Goal: Information Seeking & Learning: Learn about a topic

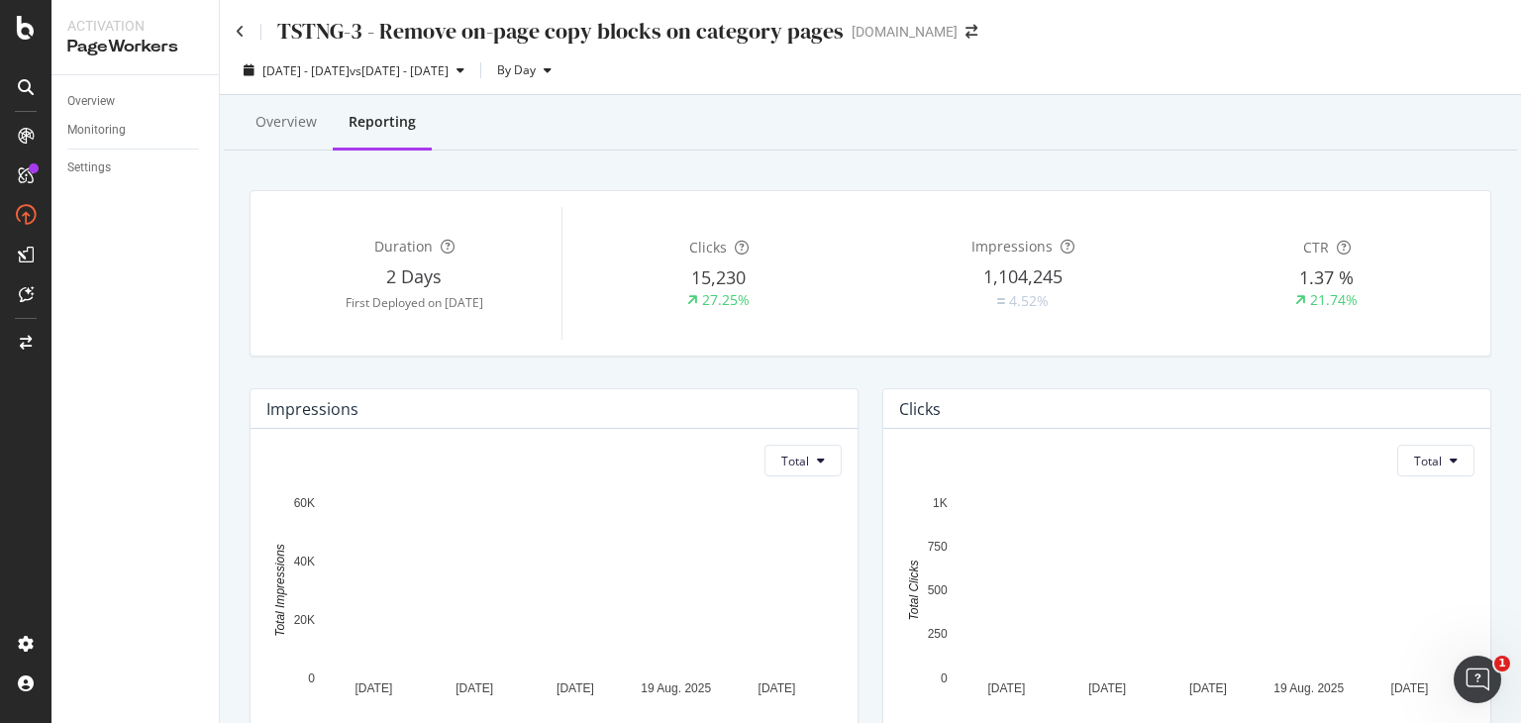
scroll to position [594, 0]
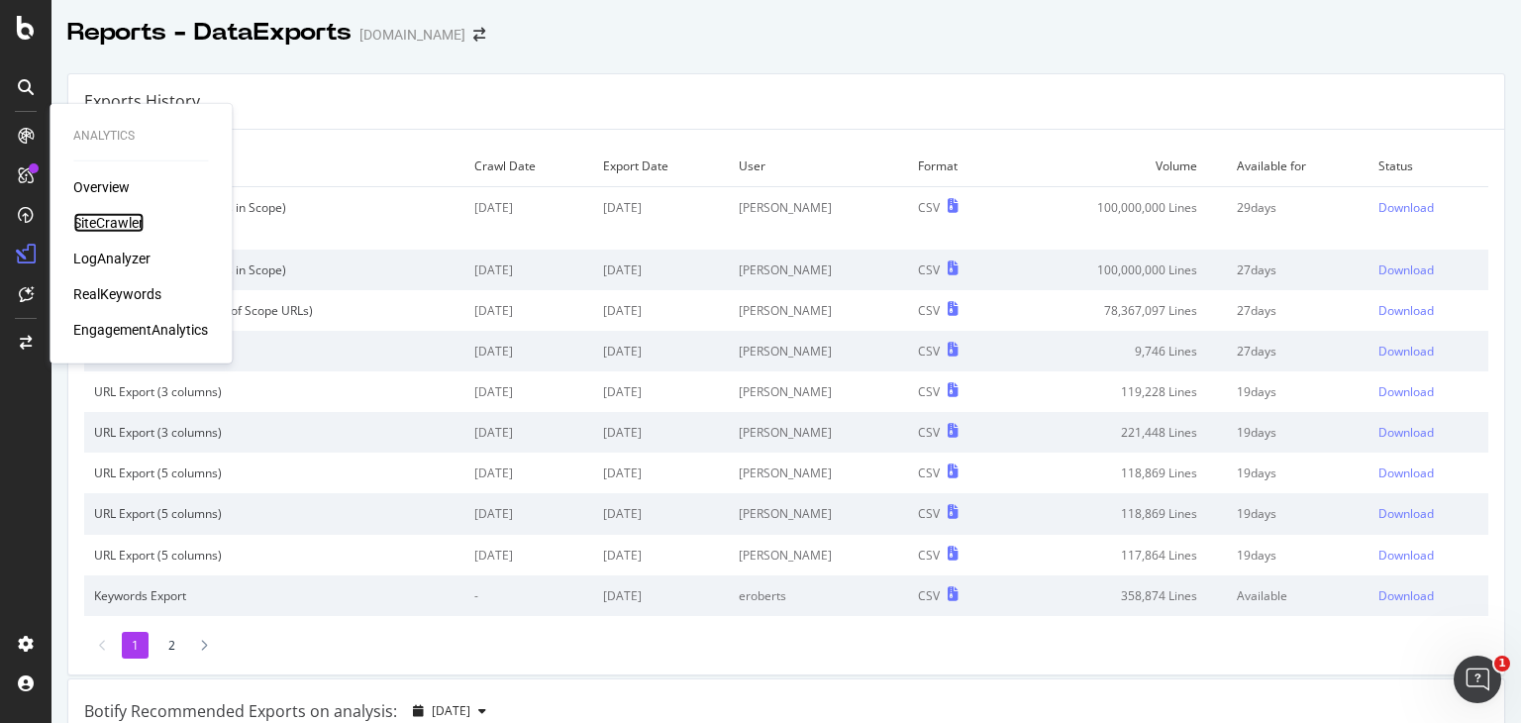
click at [120, 223] on div "SiteCrawler" at bounding box center [108, 223] width 70 height 20
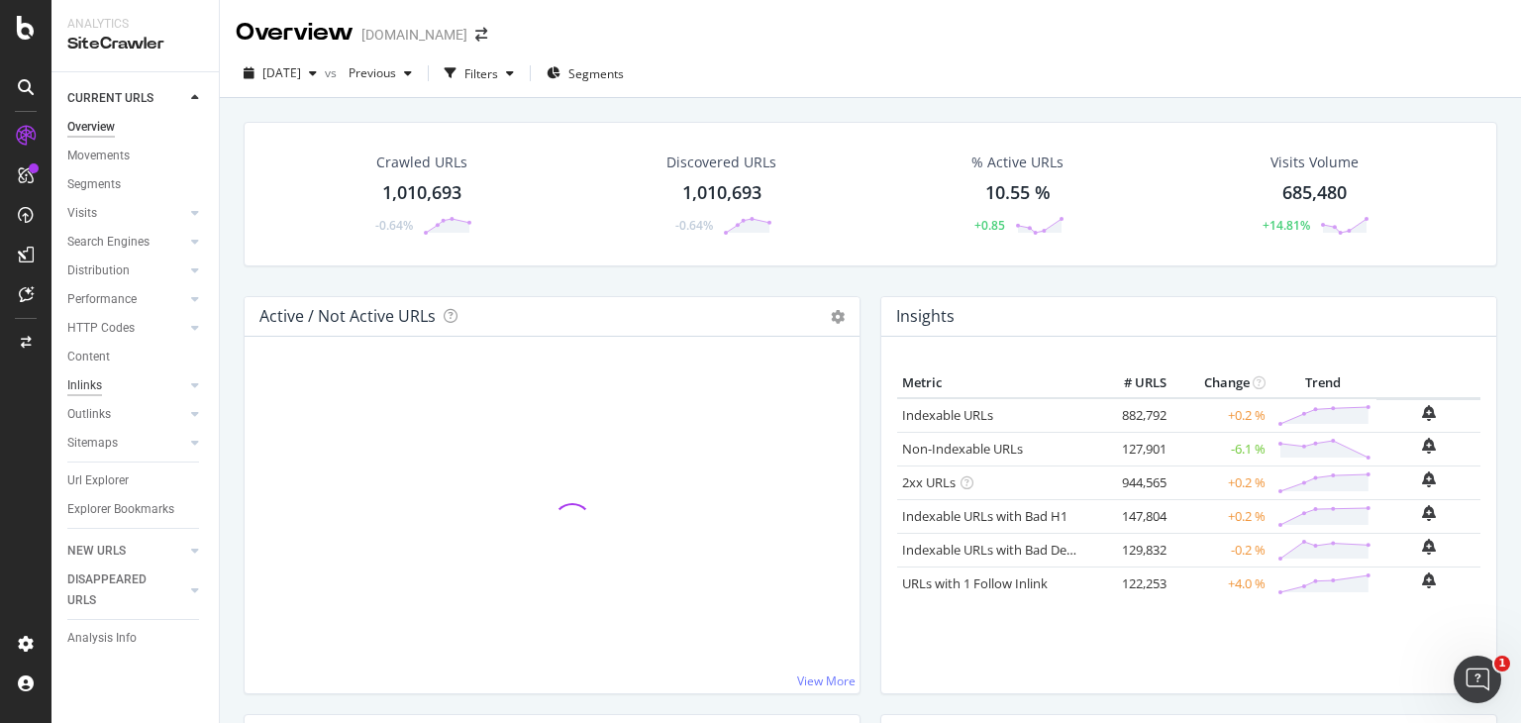
click at [95, 385] on div "Inlinks" at bounding box center [84, 385] width 35 height 21
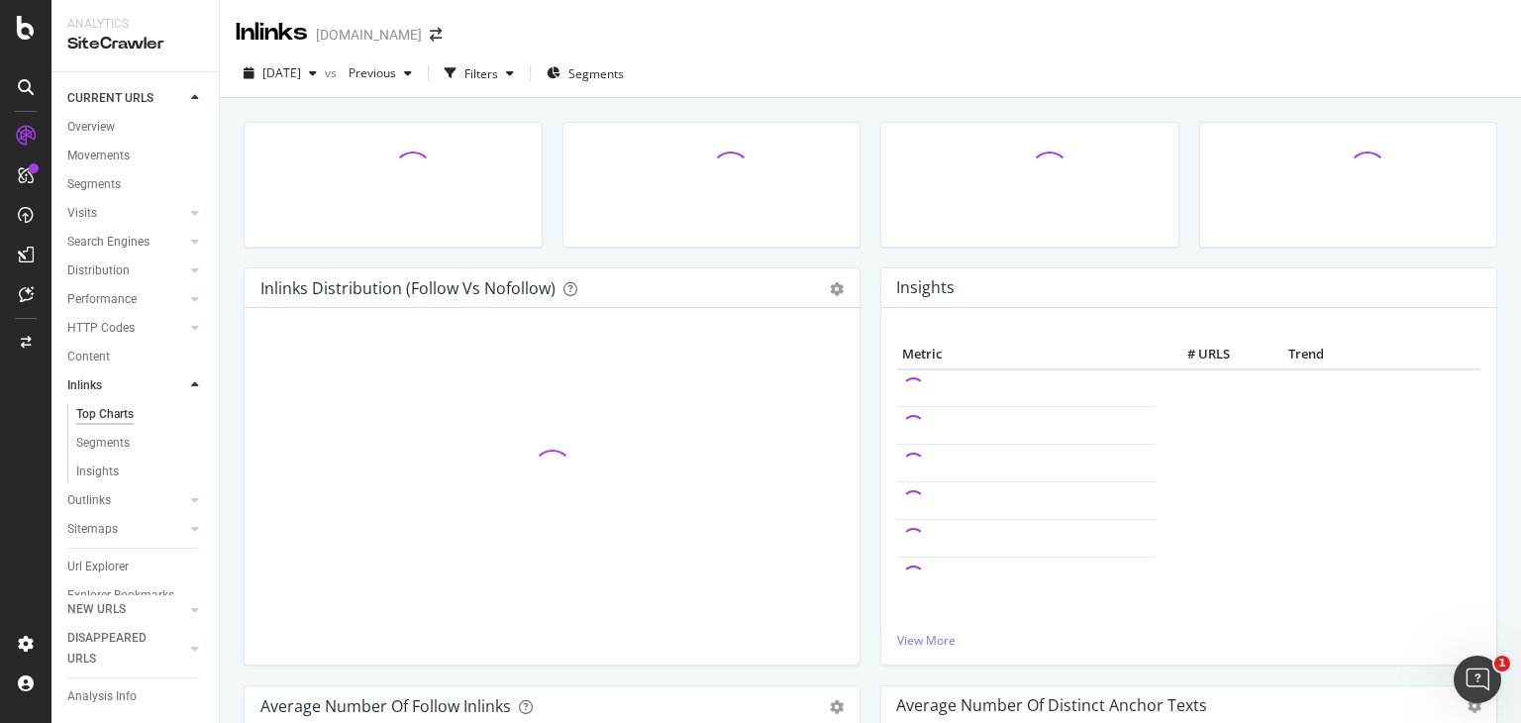
drag, startPoint x: 95, startPoint y: 385, endPoint x: 115, endPoint y: 385, distance: 19.8
click at [99, 387] on div "Inlinks" at bounding box center [84, 385] width 35 height 21
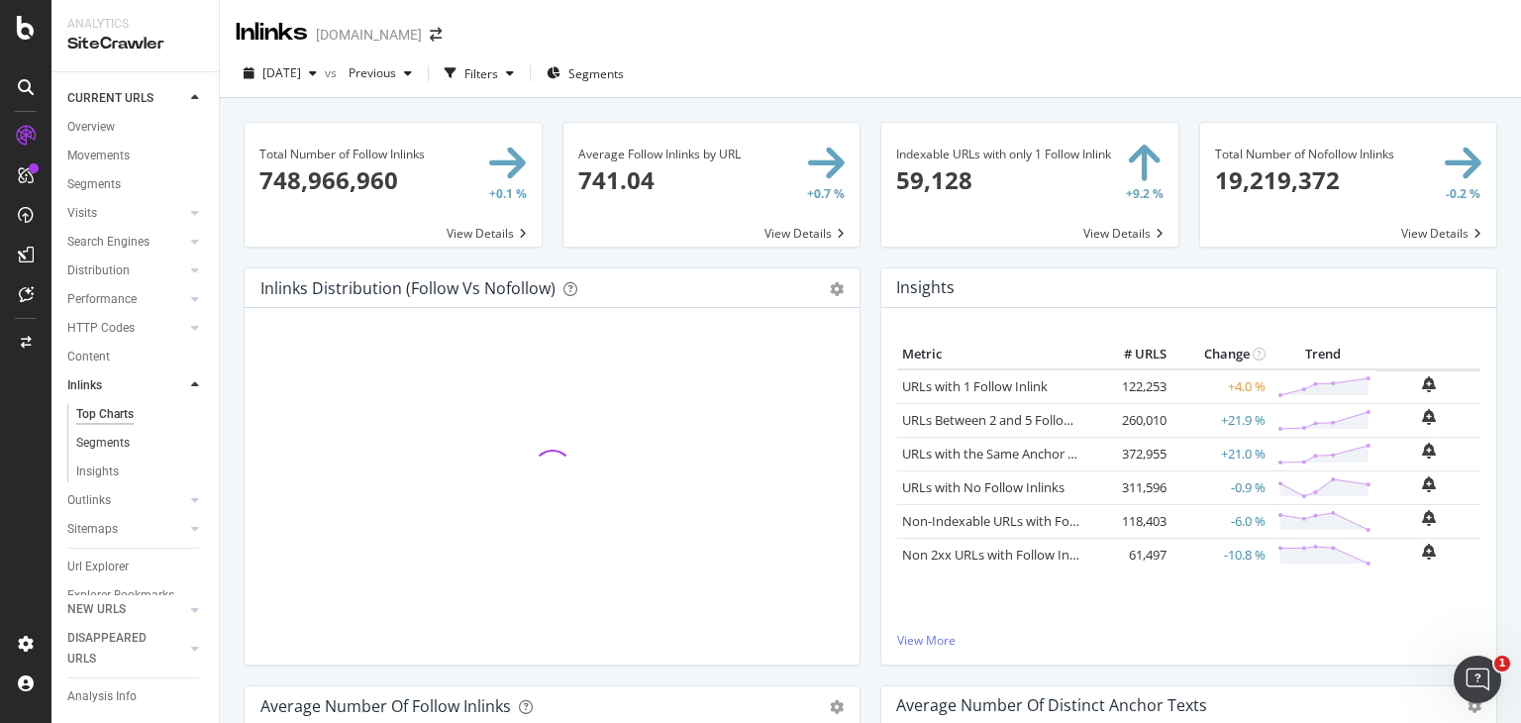
scroll to position [48, 0]
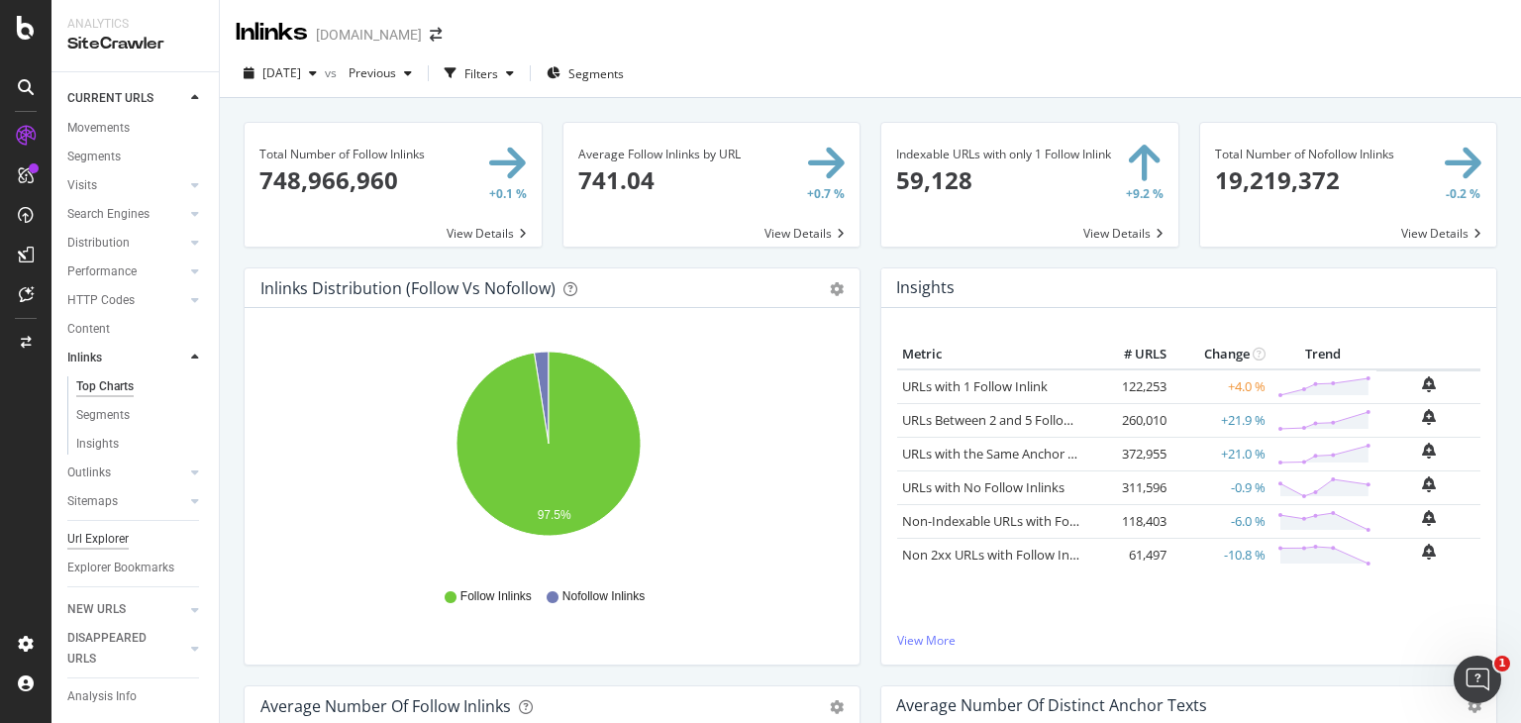
click at [121, 529] on div "Url Explorer" at bounding box center [97, 539] width 61 height 21
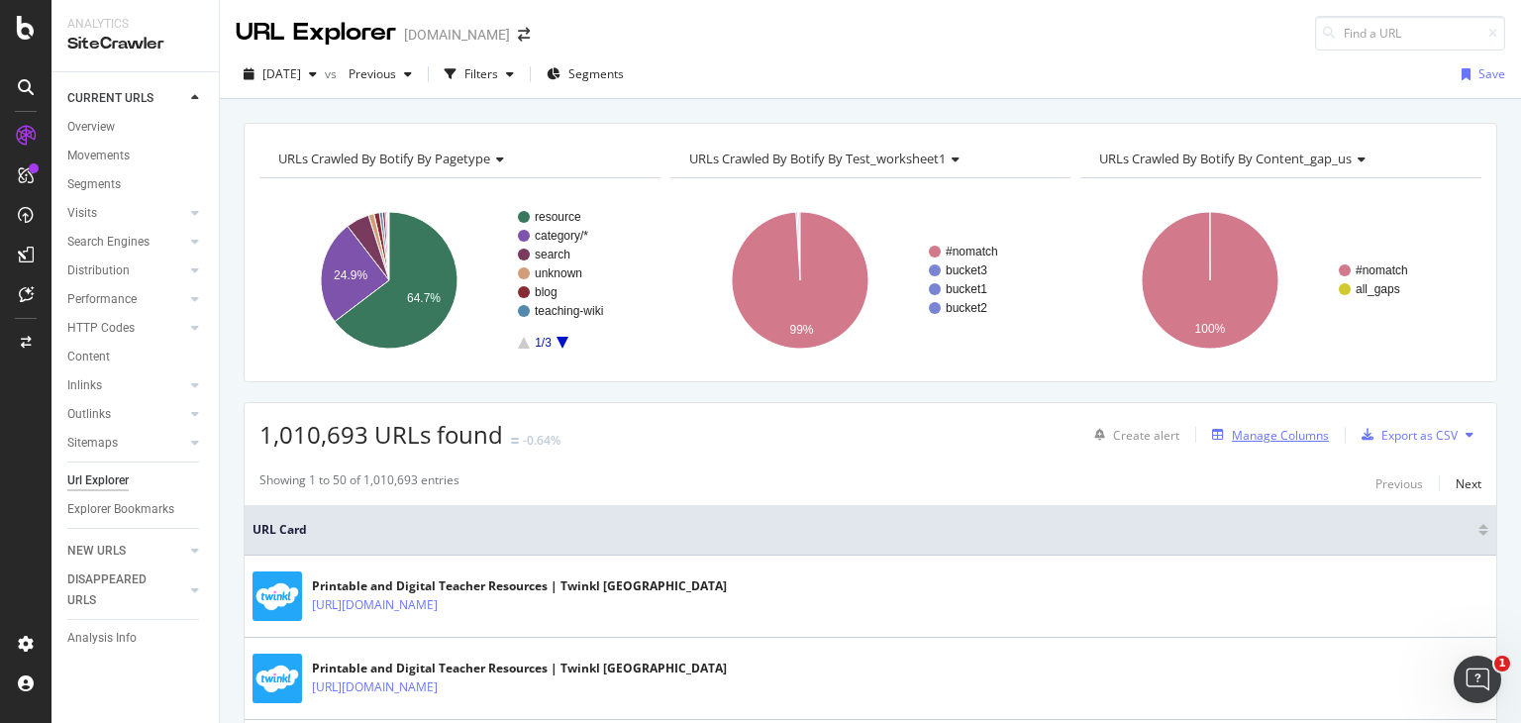
click at [1275, 437] on div "Manage Columns" at bounding box center [1280, 435] width 97 height 17
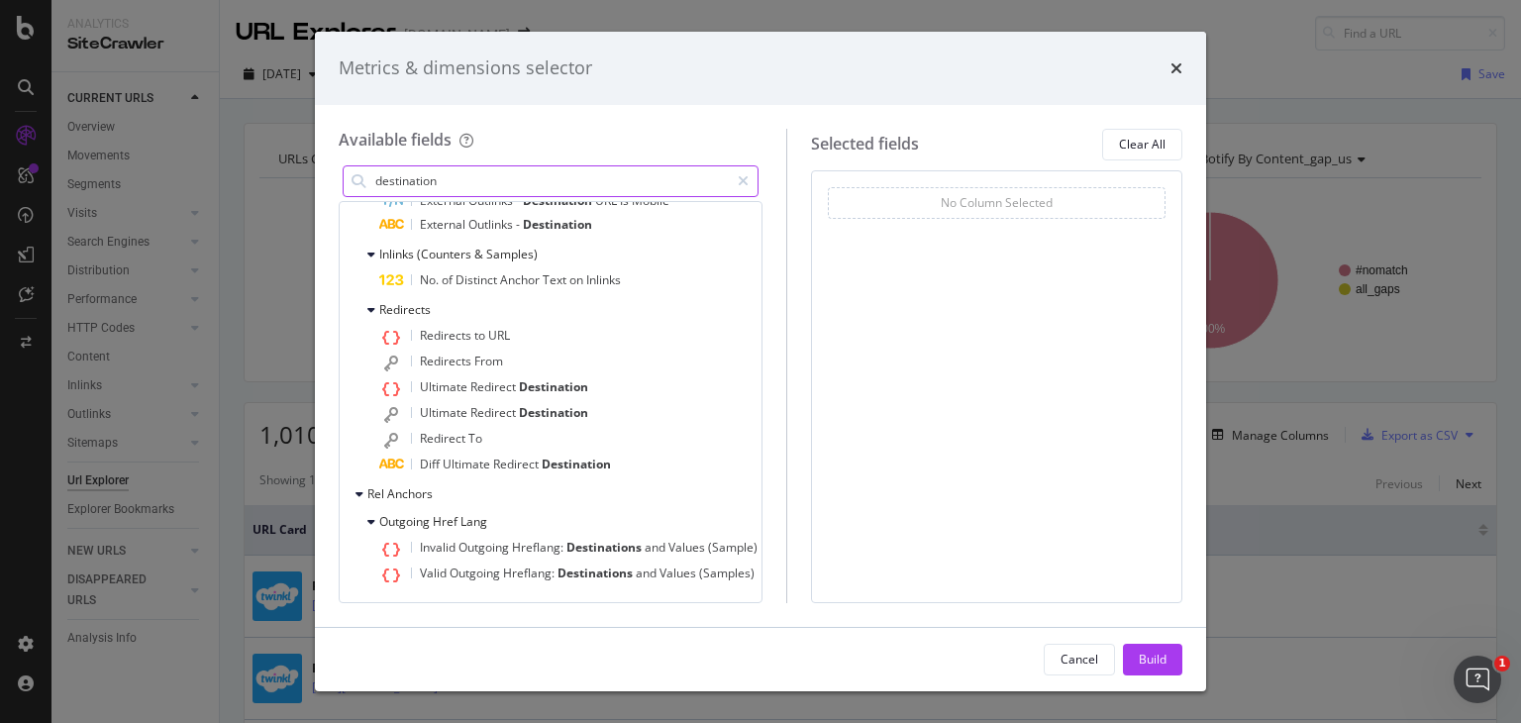
scroll to position [173, 0]
type input "destination"
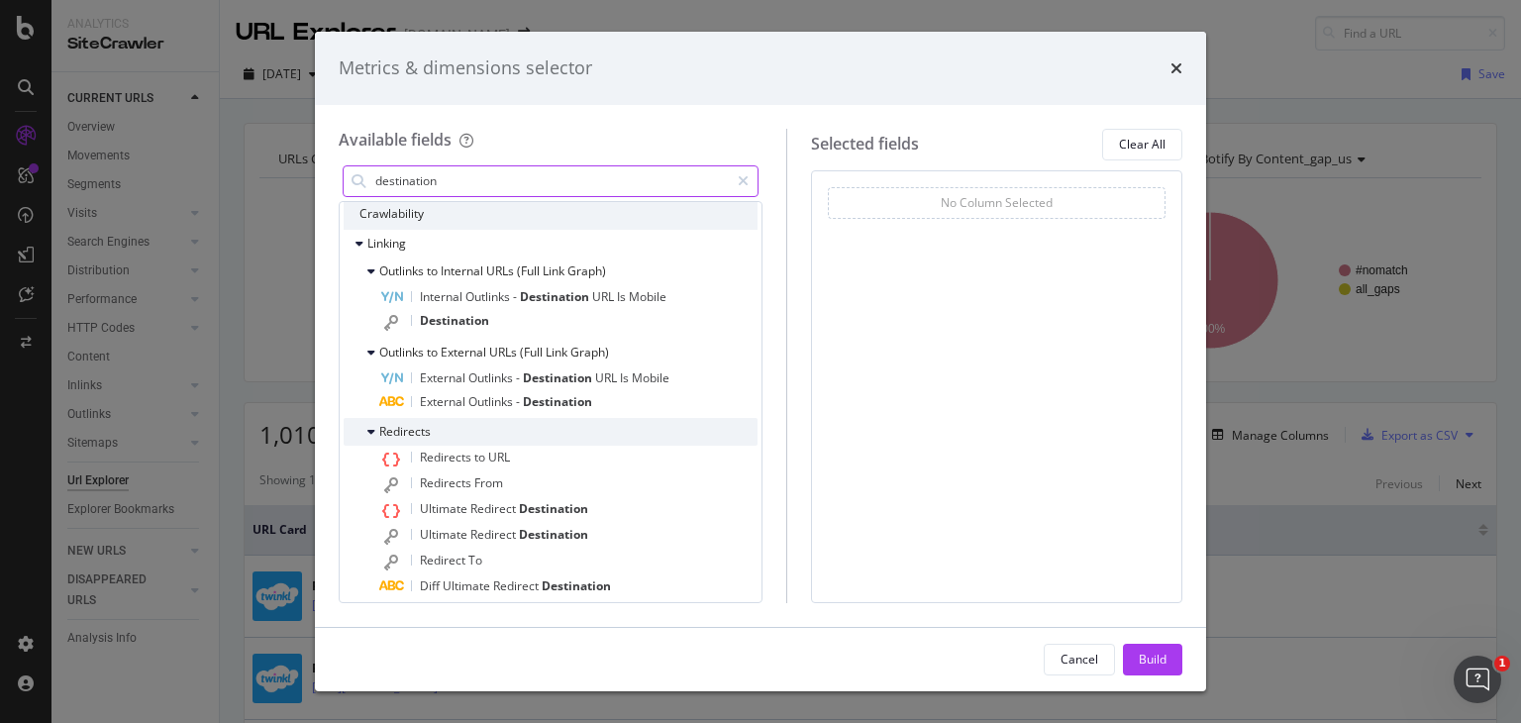
scroll to position [0, 0]
